Goal: Task Accomplishment & Management: Use online tool/utility

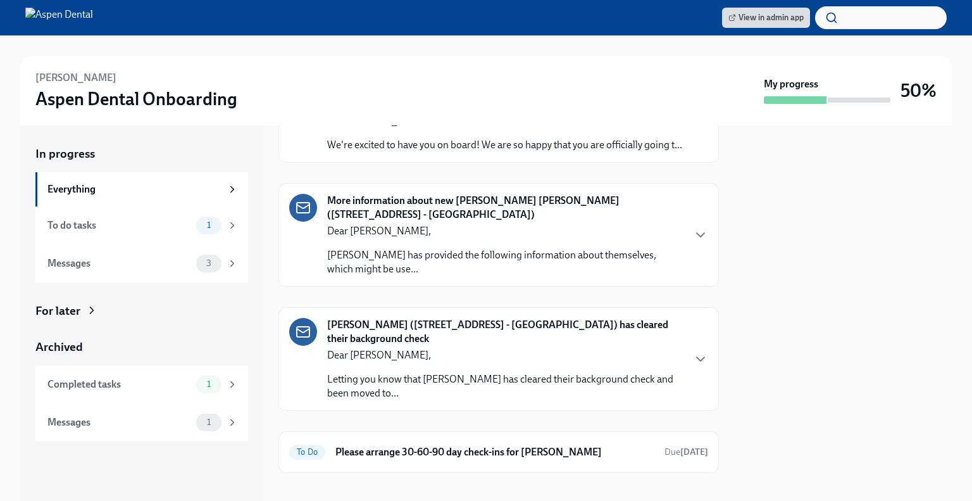
scroll to position [124, 0]
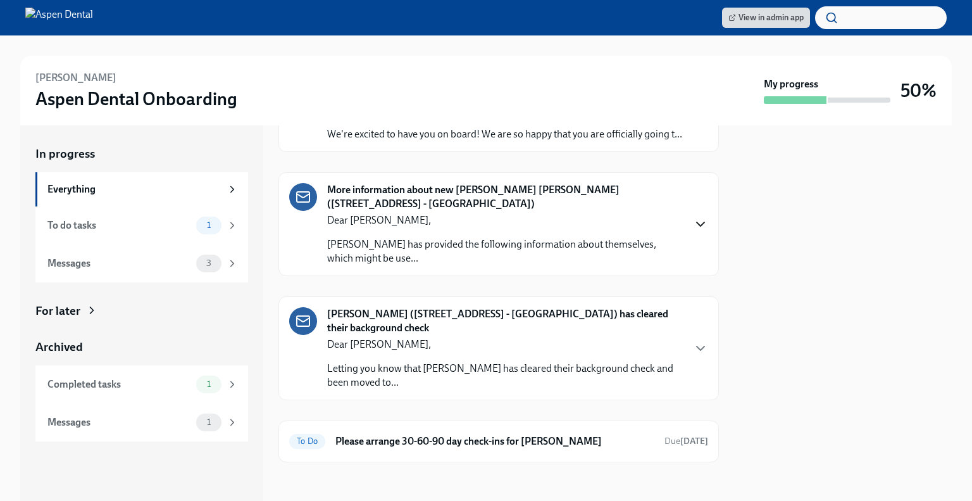
click at [693, 230] on icon "button" at bounding box center [700, 223] width 15 height 15
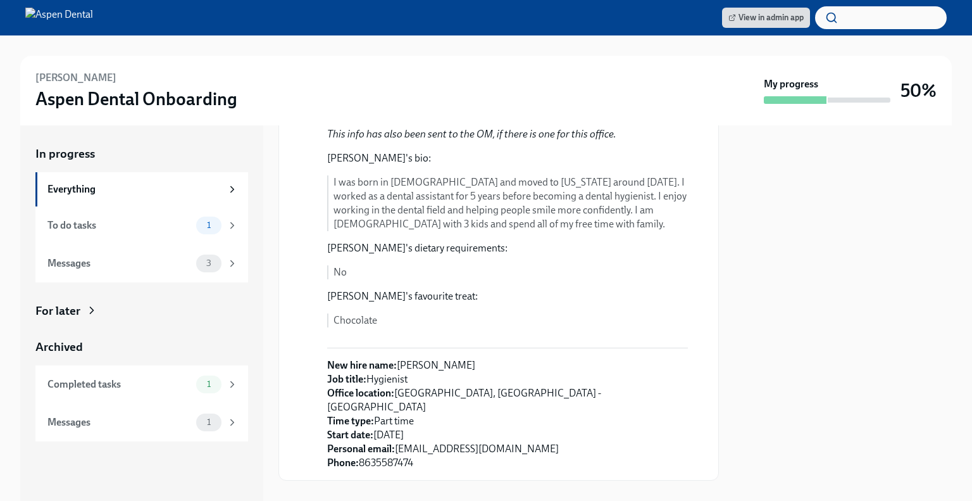
scroll to position [320, 0]
click at [157, 262] on div "Messages" at bounding box center [119, 263] width 144 height 14
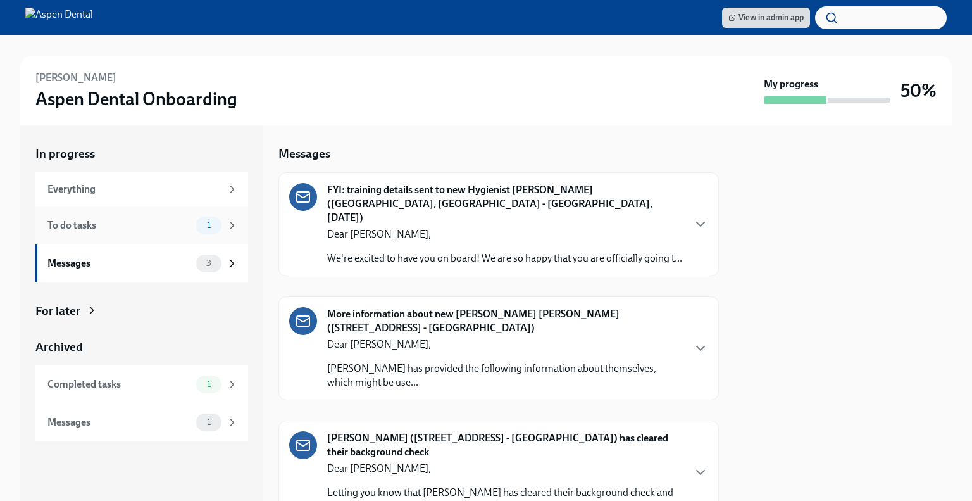
click at [137, 225] on div "To do tasks" at bounding box center [119, 225] width 144 height 14
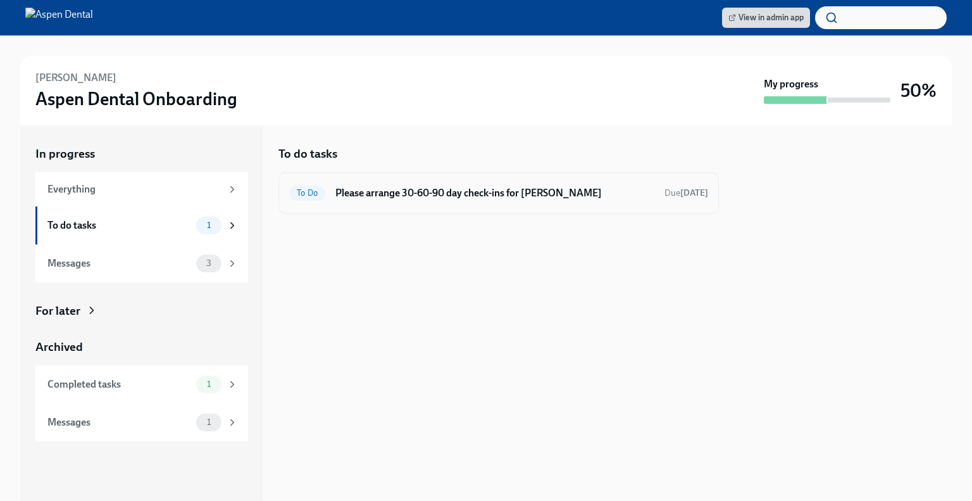
click at [506, 179] on div "To Do Please arrange 30-60-90 day check-ins for [PERSON_NAME] Due [DATE]" at bounding box center [499, 193] width 441 height 42
click at [528, 199] on div "To Do Please arrange 30-60-90 day check-ins for [PERSON_NAME] Due [DATE]" at bounding box center [498, 193] width 419 height 20
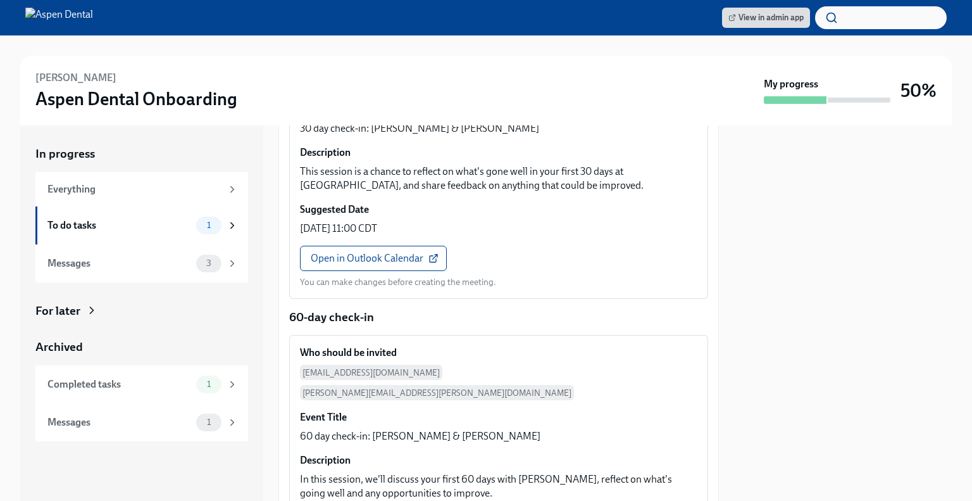
scroll to position [355, 0]
click at [405, 253] on span "Open in Outlook Calendar" at bounding box center [373, 259] width 125 height 13
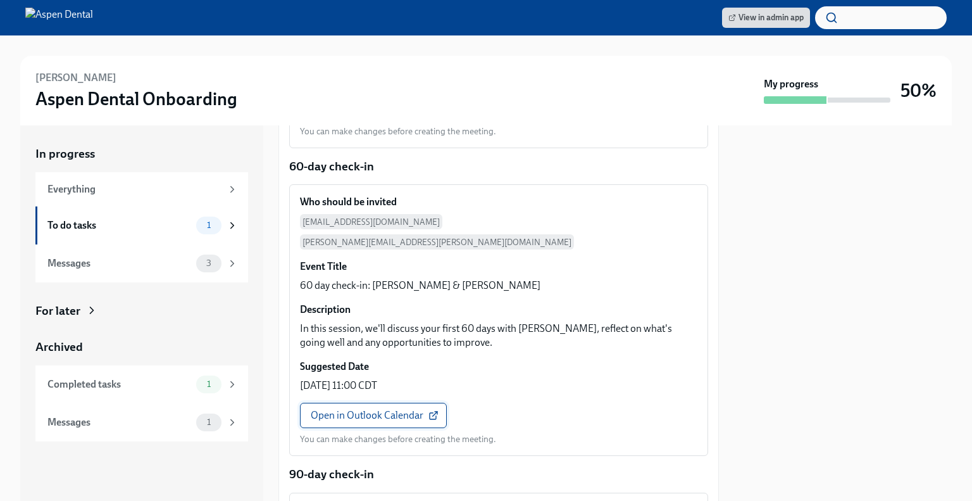
click at [413, 409] on span "Open in Outlook Calendar" at bounding box center [373, 415] width 125 height 13
